Goal: Find contact information: Find contact information

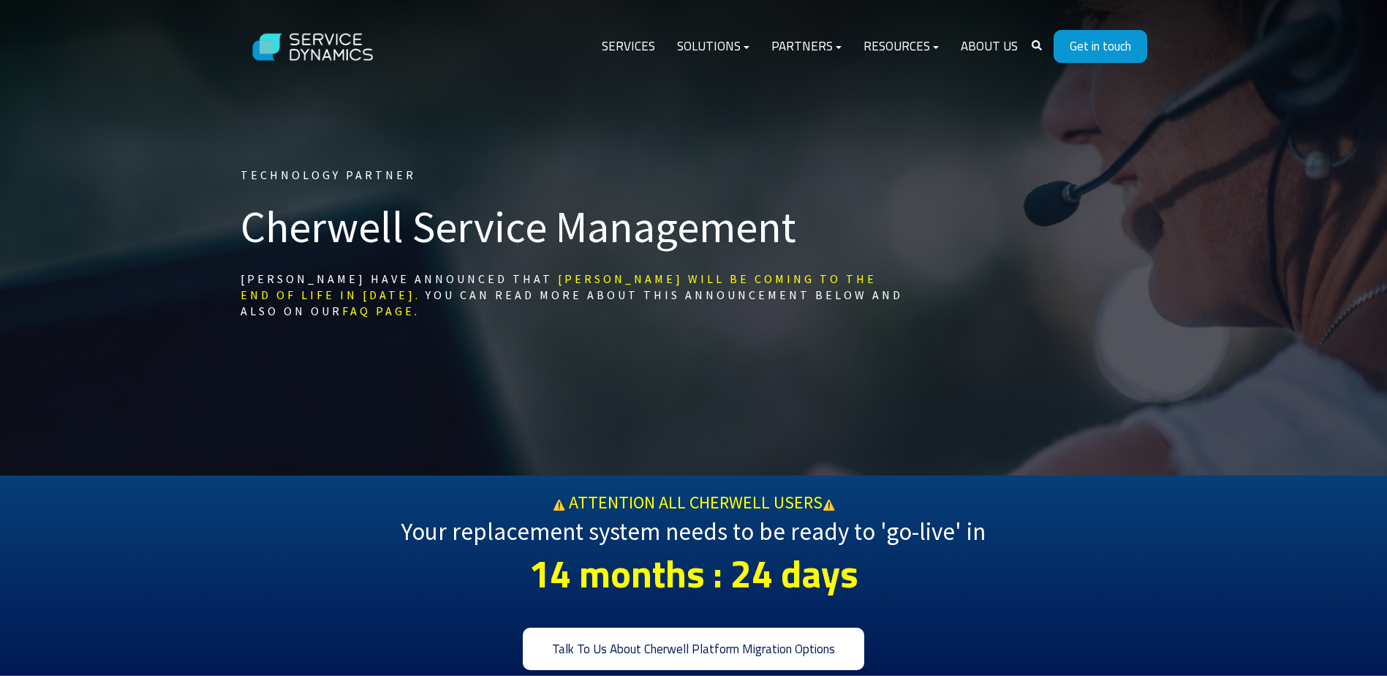
click at [1040, 42] on div "Services Solutions IT Service Management Enterprise Service Management Process …" at bounding box center [869, 46] width 556 height 35
click at [1036, 42] on icon at bounding box center [1037, 45] width 10 height 10
click at [1036, 45] on input "Customised Search" at bounding box center [970, 47] width 143 height 26
type input "Customised Search"
click at [1091, 45] on link "Get in touch" at bounding box center [1101, 46] width 94 height 33
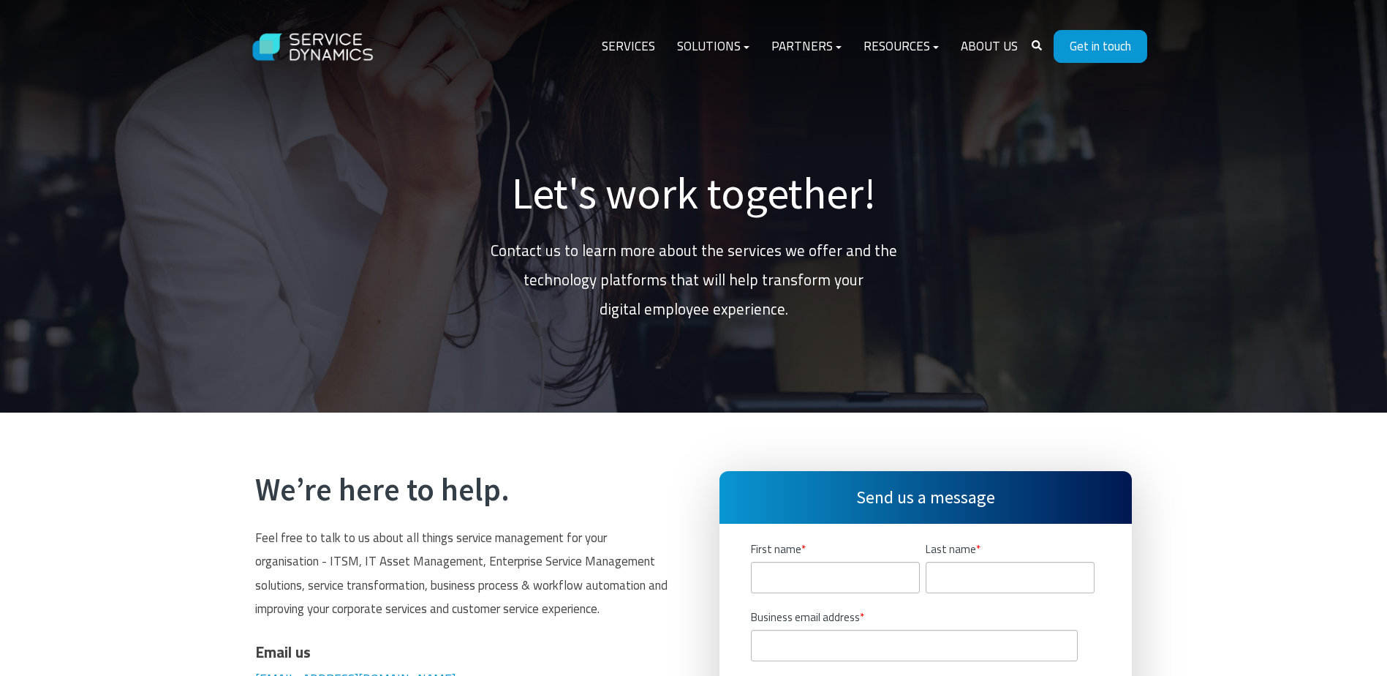
click at [1025, 111] on main "Let's work together! Contact us to learn more about the services we offer and t…" at bounding box center [693, 656] width 1387 height 1312
click at [874, 84] on div "Service Dynamics Logo - White Services Solutions IT Service Management Enterpri…" at bounding box center [693, 47] width 1387 height 94
